Goal: Task Accomplishment & Management: Manage account settings

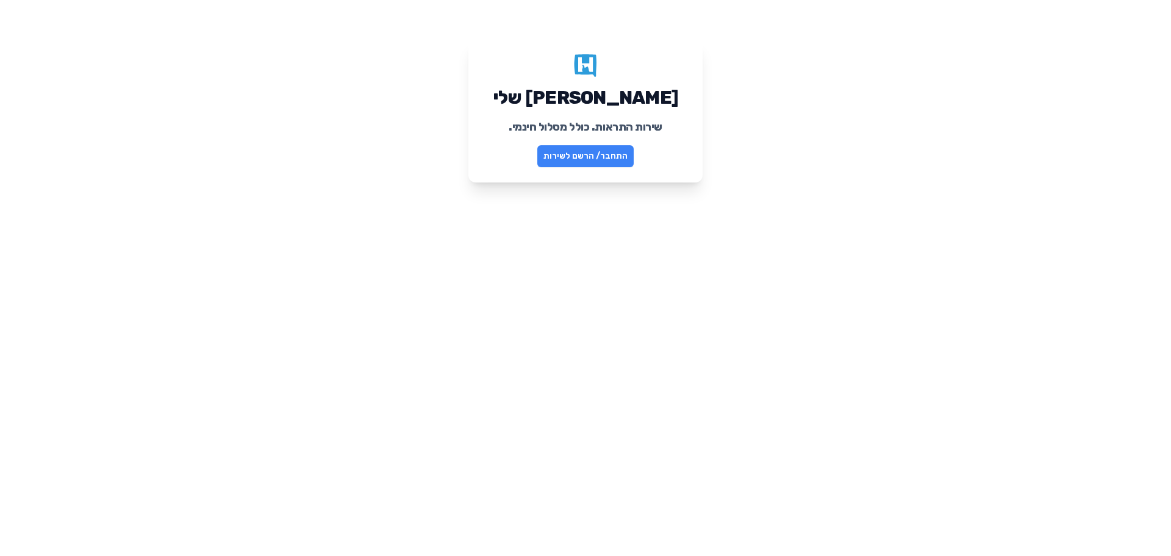
click at [571, 161] on link "התחבר/ הרשם לשירות" at bounding box center [585, 156] width 96 height 22
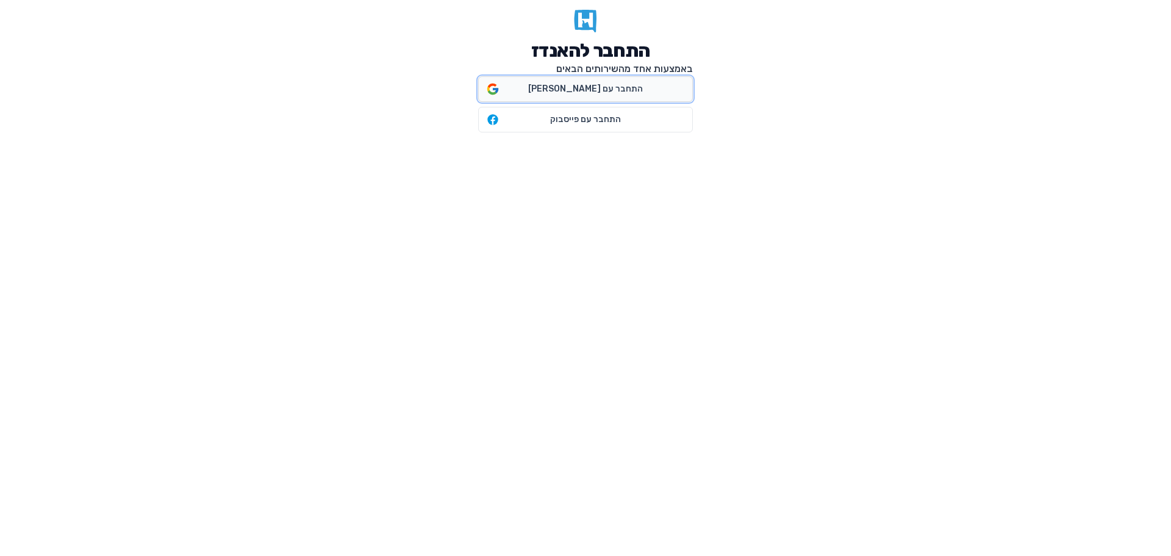
click at [571, 92] on span "התחבר עם גוגל" at bounding box center [585, 89] width 115 height 12
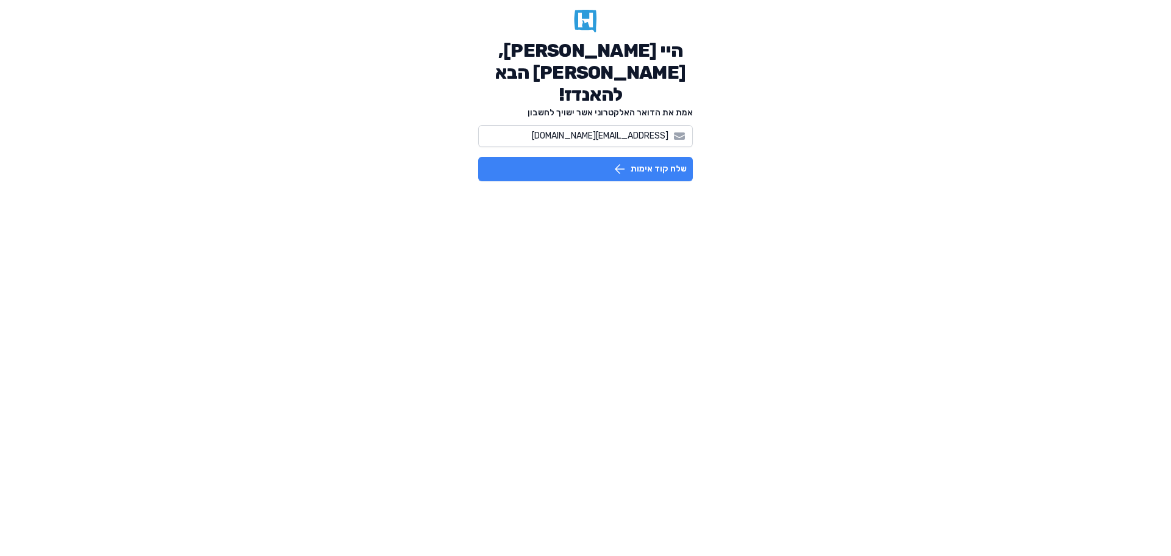
click at [606, 157] on button "שלח קוד אימות" at bounding box center [585, 169] width 215 height 24
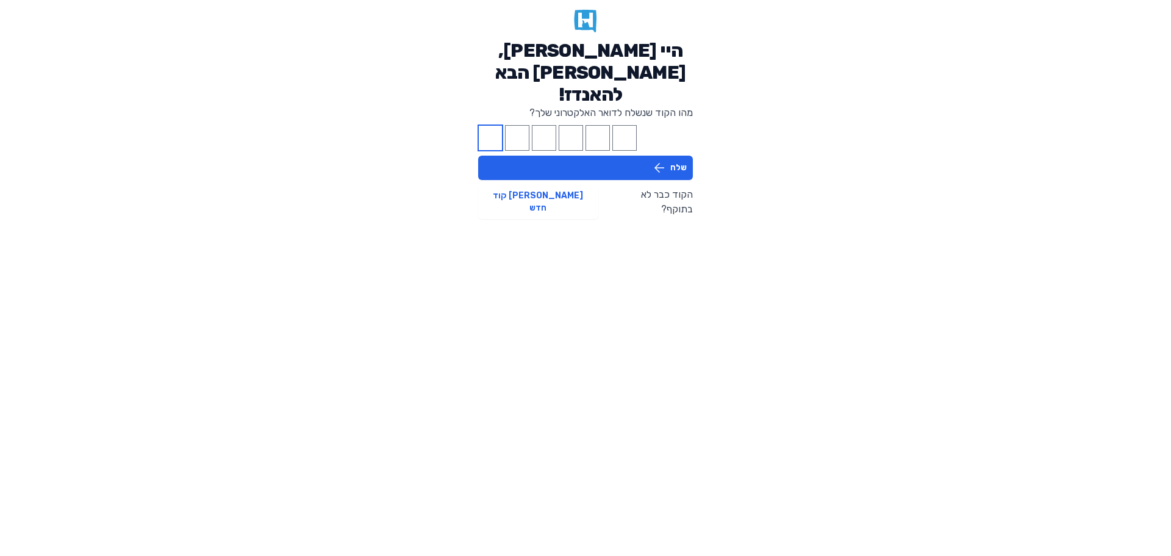
click at [492, 125] on input "Please enter OTP character 1" at bounding box center [490, 138] width 24 height 26
type input "2"
type input "8"
type input "7"
type input "2"
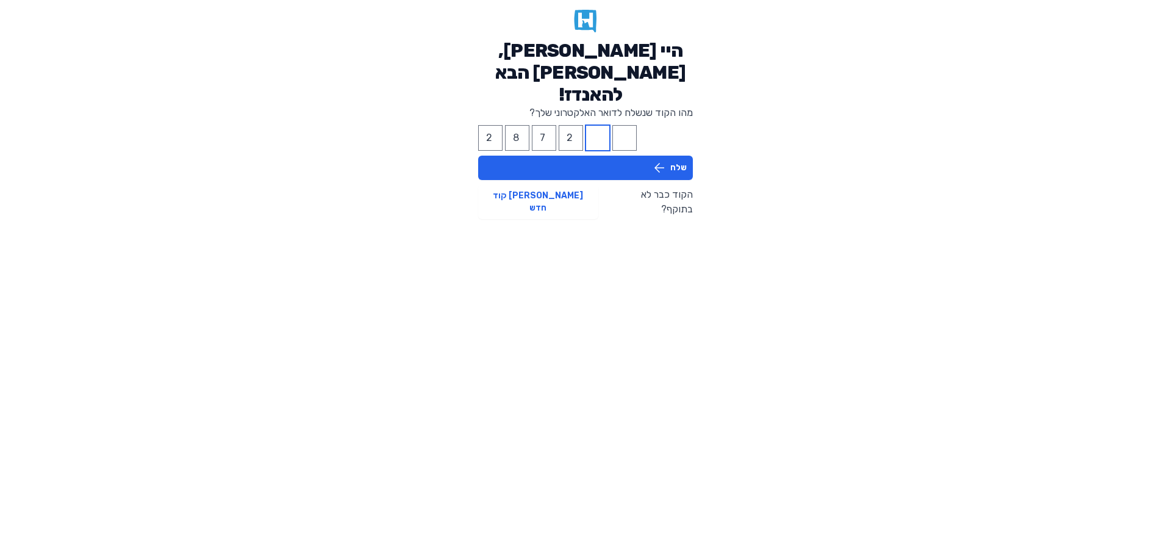
type input "8"
click at [643, 156] on button "שלח" at bounding box center [585, 168] width 215 height 24
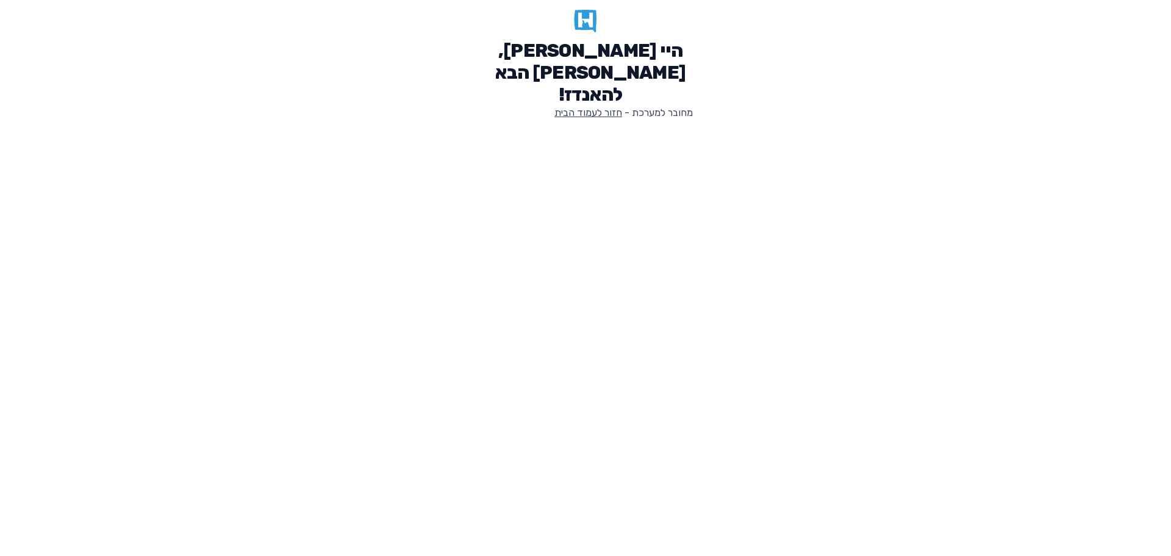
click at [603, 107] on link "חזור לעמוד הבית" at bounding box center [588, 113] width 68 height 12
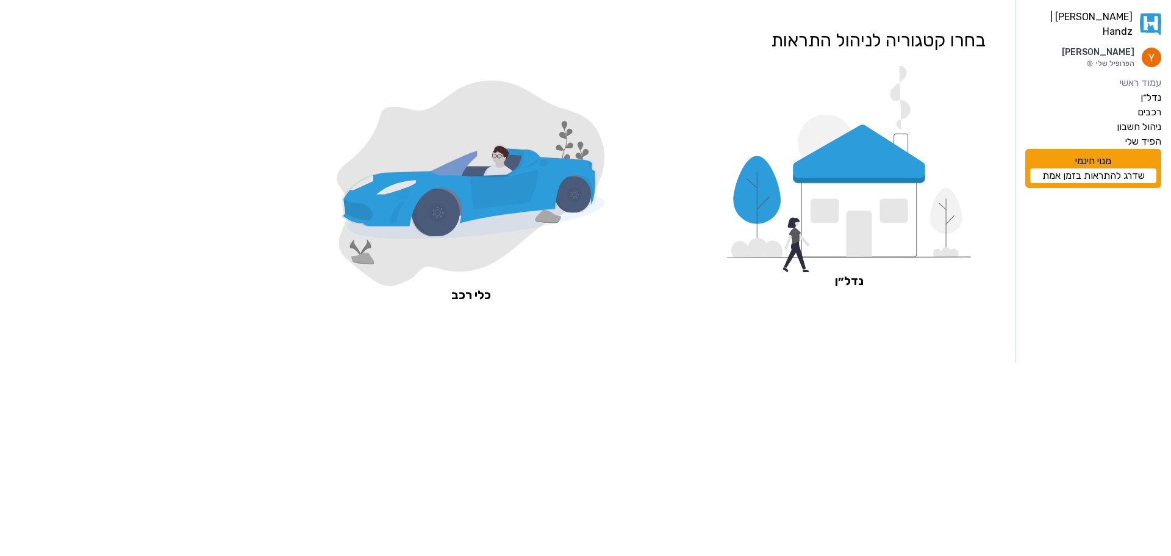
click at [490, 202] on icon at bounding box center [504, 190] width 68 height 40
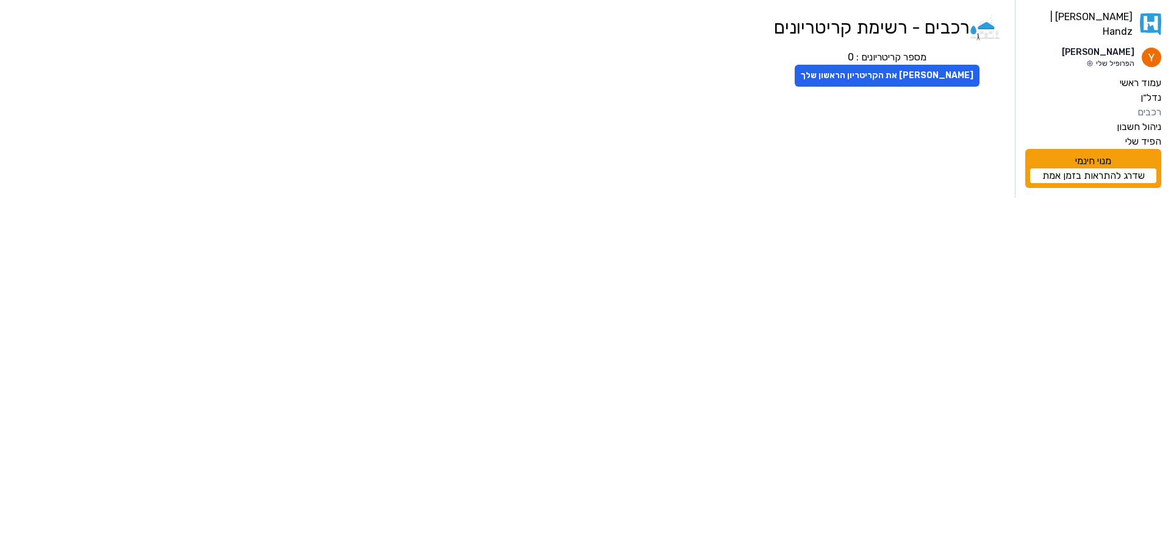
click at [1100, 59] on p "הפרופיל שלי" at bounding box center [1098, 64] width 73 height 10
click at [1123, 47] on p "[PERSON_NAME]" at bounding box center [1098, 52] width 73 height 12
